Goal: Navigation & Orientation: Find specific page/section

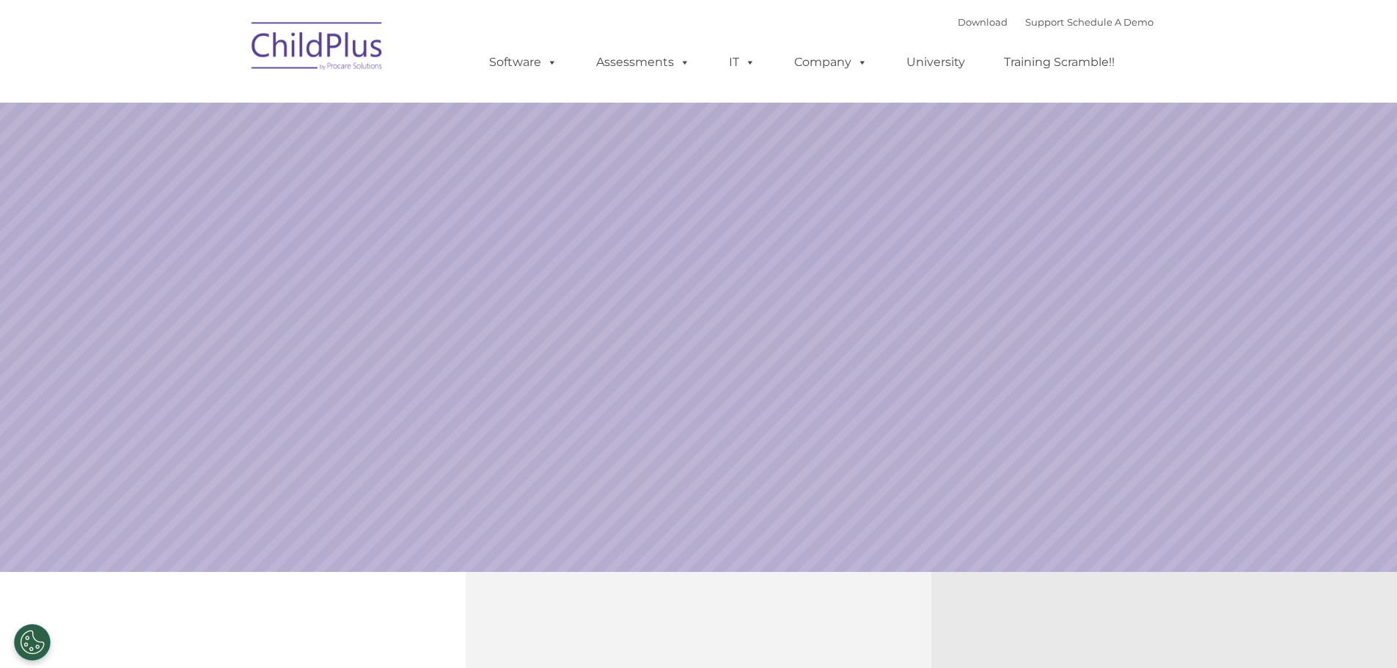
select select "MEDIUM"
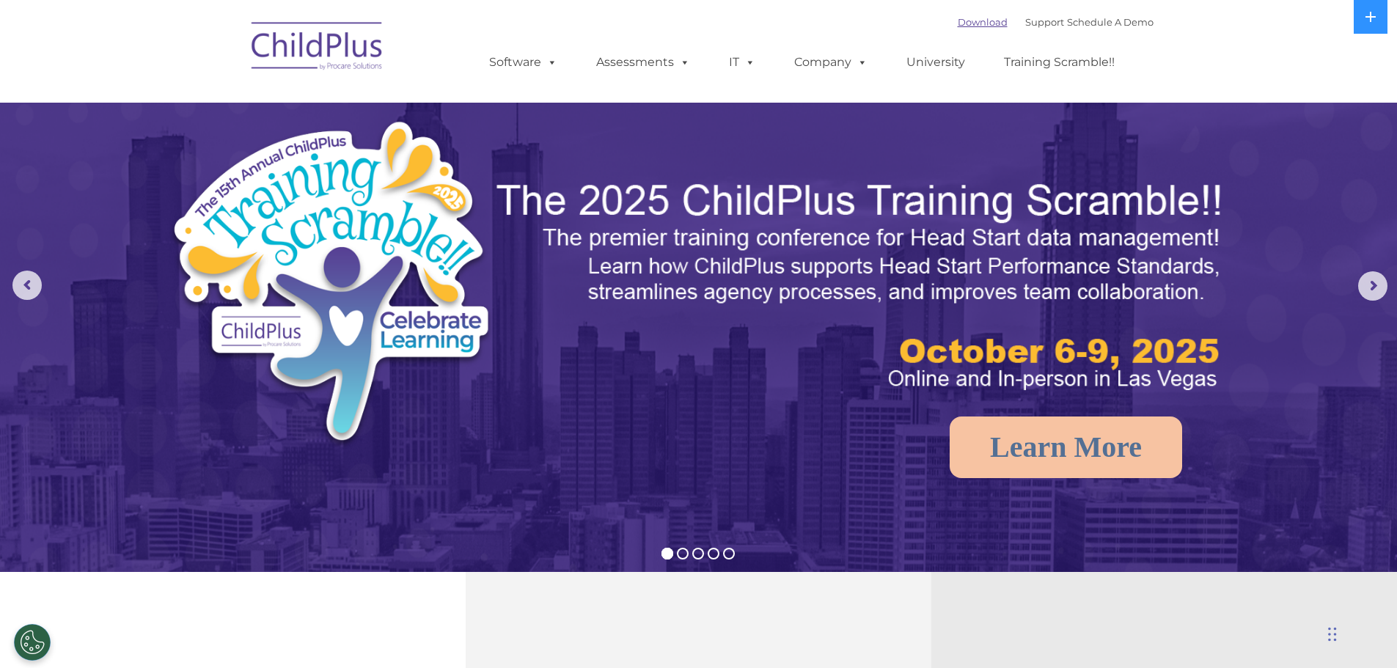
click at [958, 17] on link "Download" at bounding box center [983, 22] width 50 height 12
click at [541, 51] on link "Software" at bounding box center [524, 62] width 98 height 29
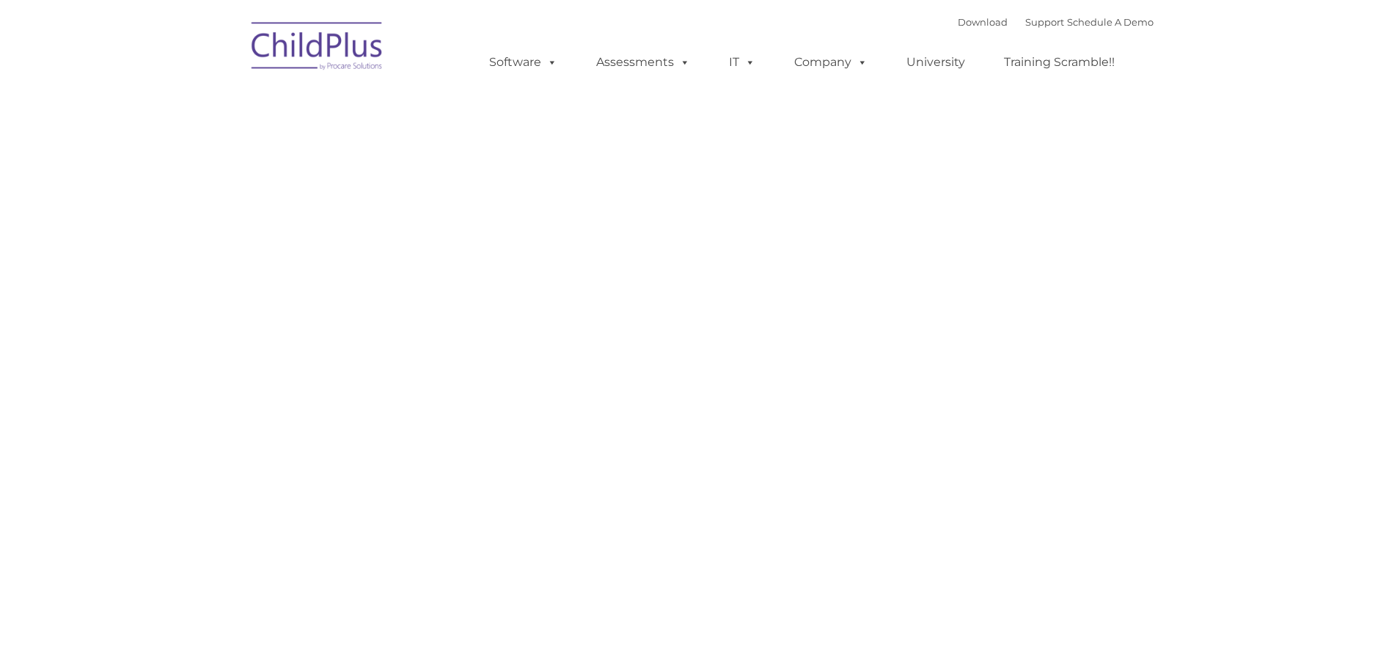
type input ""
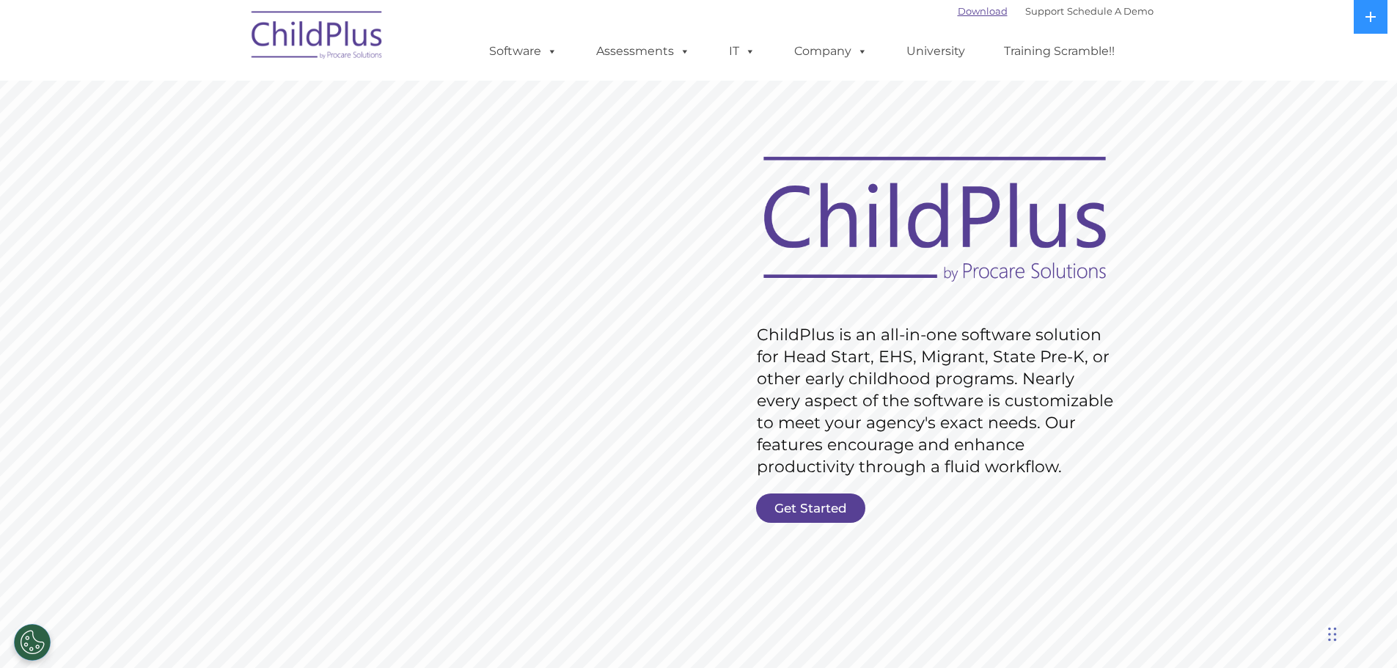
click at [971, 15] on link "Download" at bounding box center [983, 11] width 50 height 12
click at [800, 491] on rs-slide "Request Pricing ChildPlus is an all-in-one software solution for Head Start, EH…" at bounding box center [698, 381] width 1397 height 660
click at [802, 507] on link "Get Started" at bounding box center [810, 508] width 109 height 29
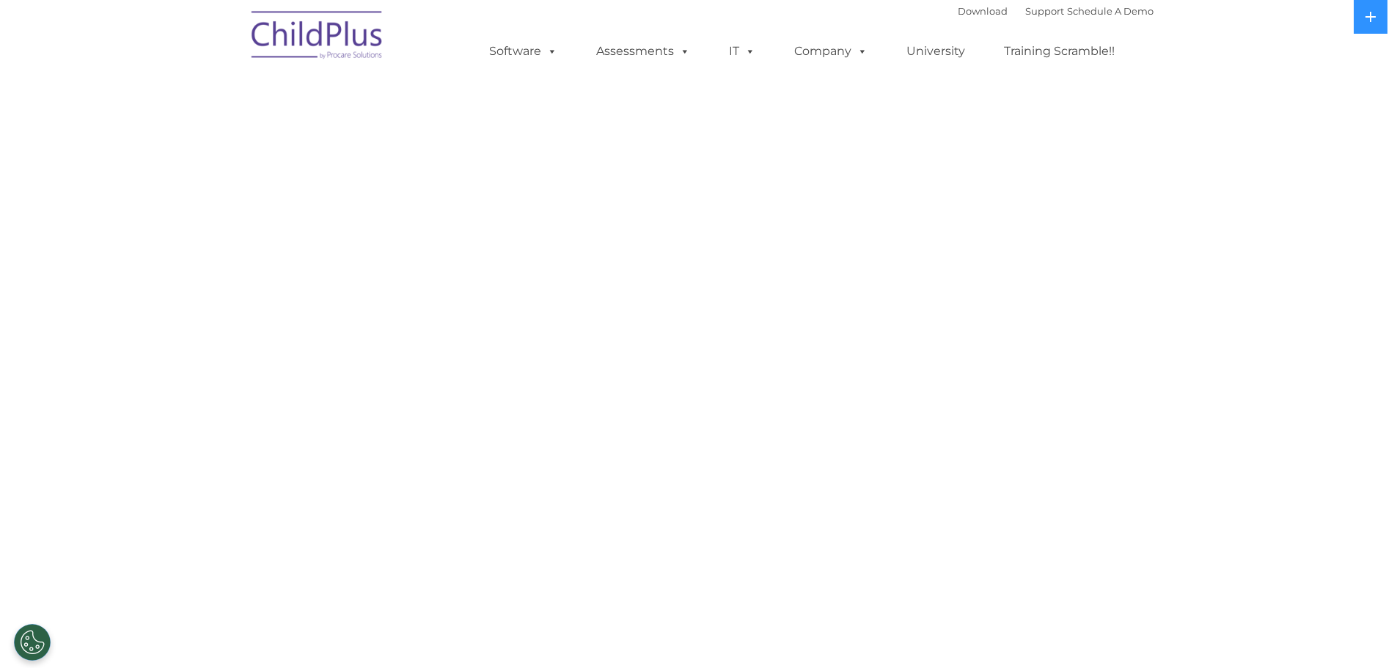
select select "MEDIUM"
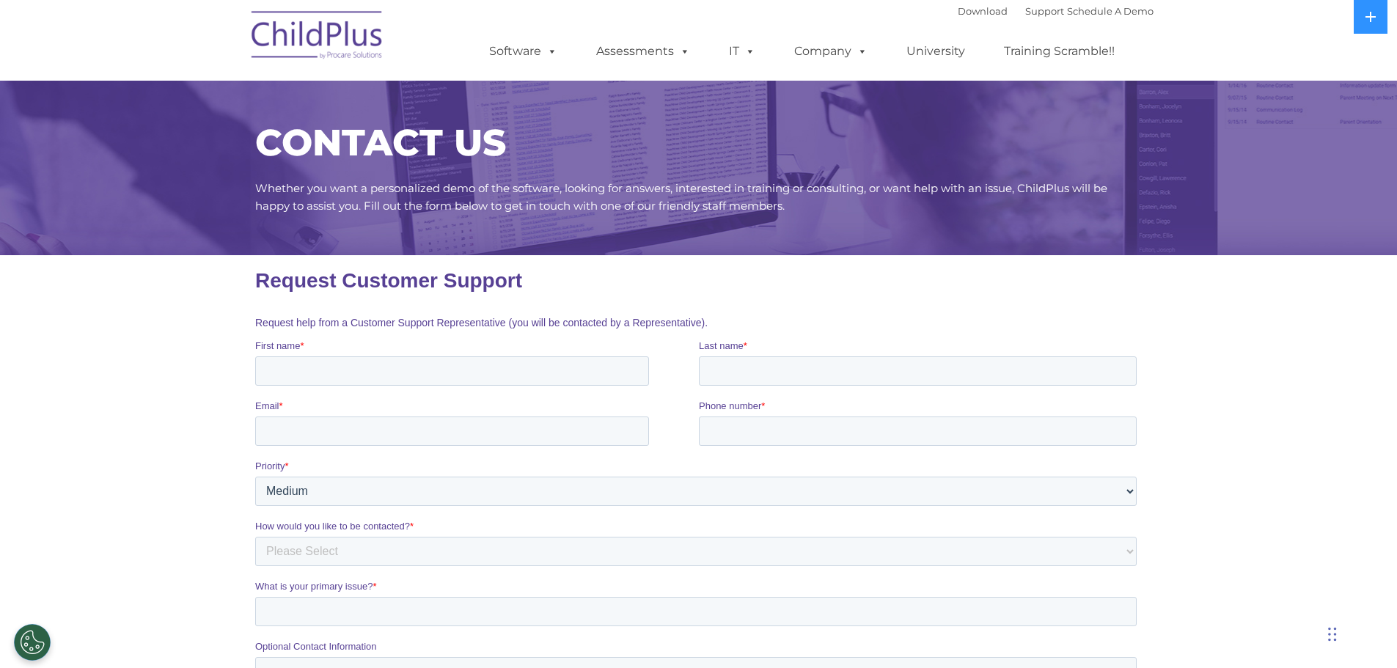
click at [334, 17] on img at bounding box center [317, 37] width 147 height 73
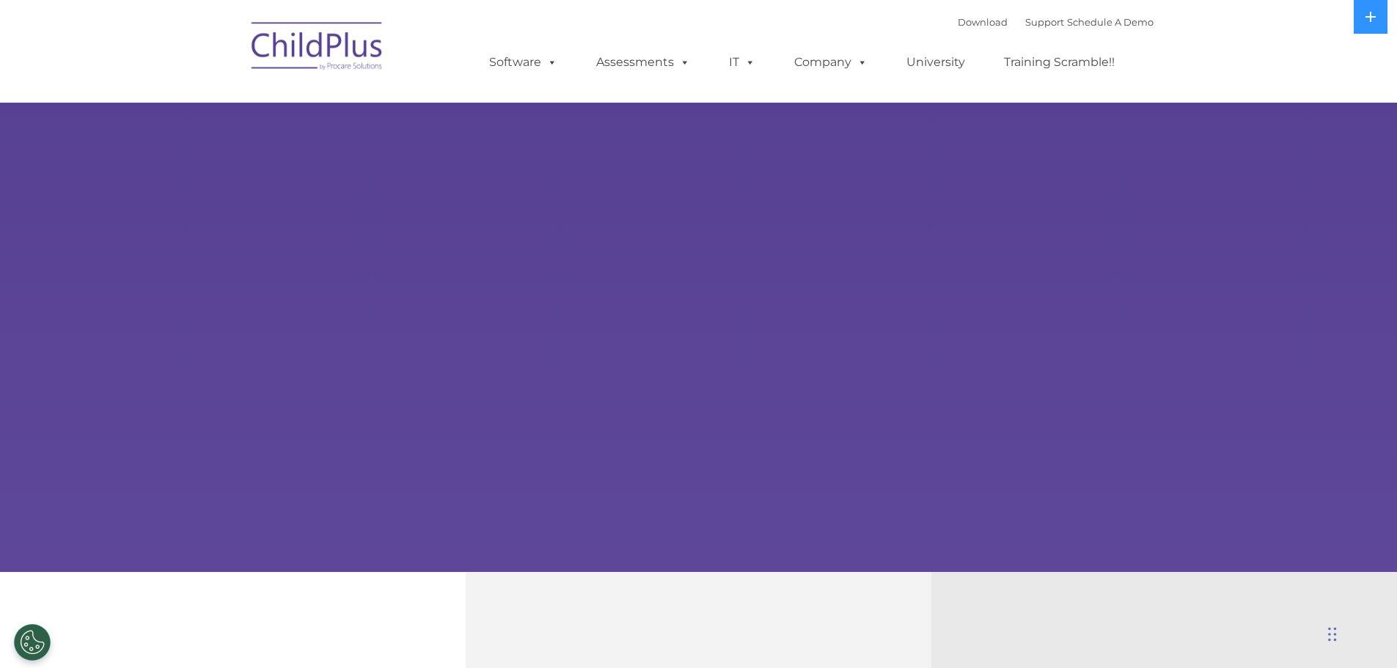
select select "MEDIUM"
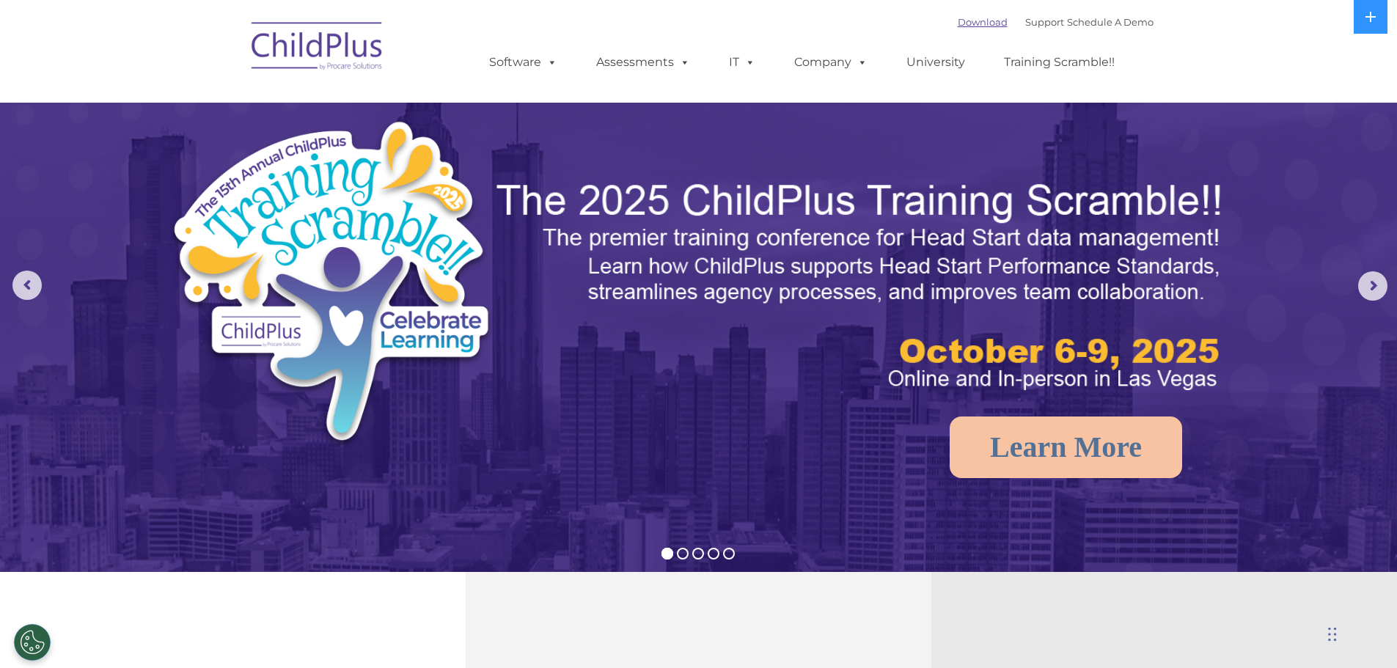
click at [958, 18] on link "Download" at bounding box center [983, 22] width 50 height 12
